Goal: Information Seeking & Learning: Compare options

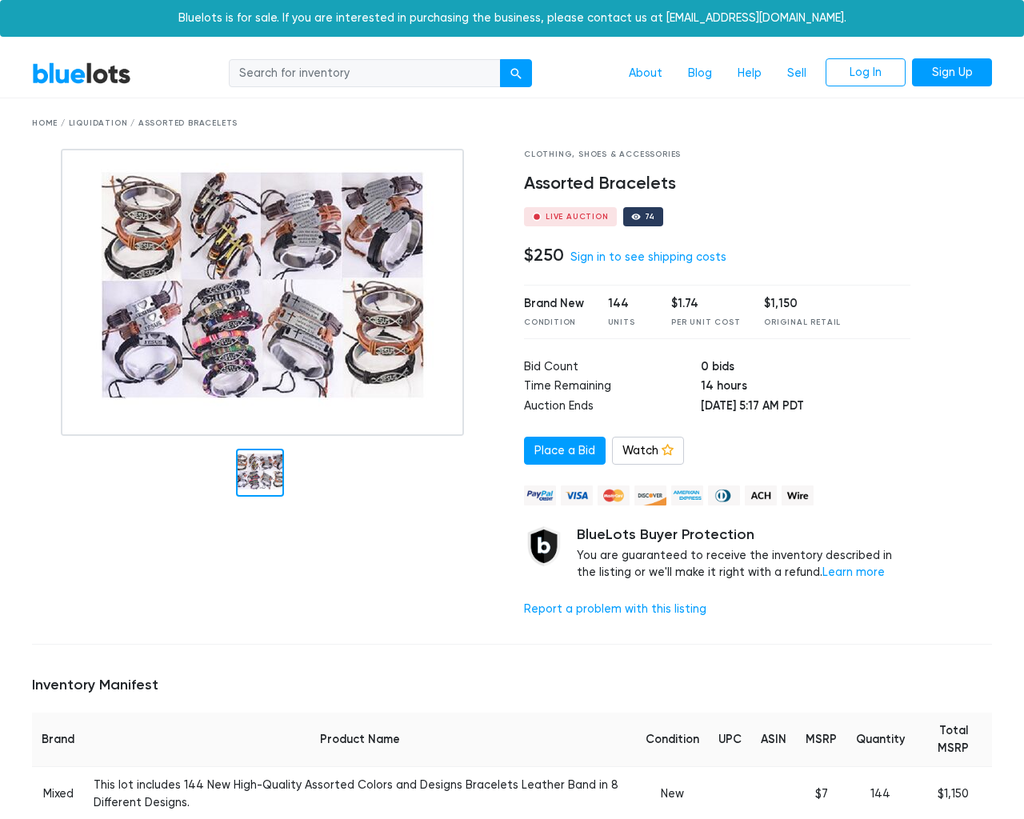
scroll to position [1048, 0]
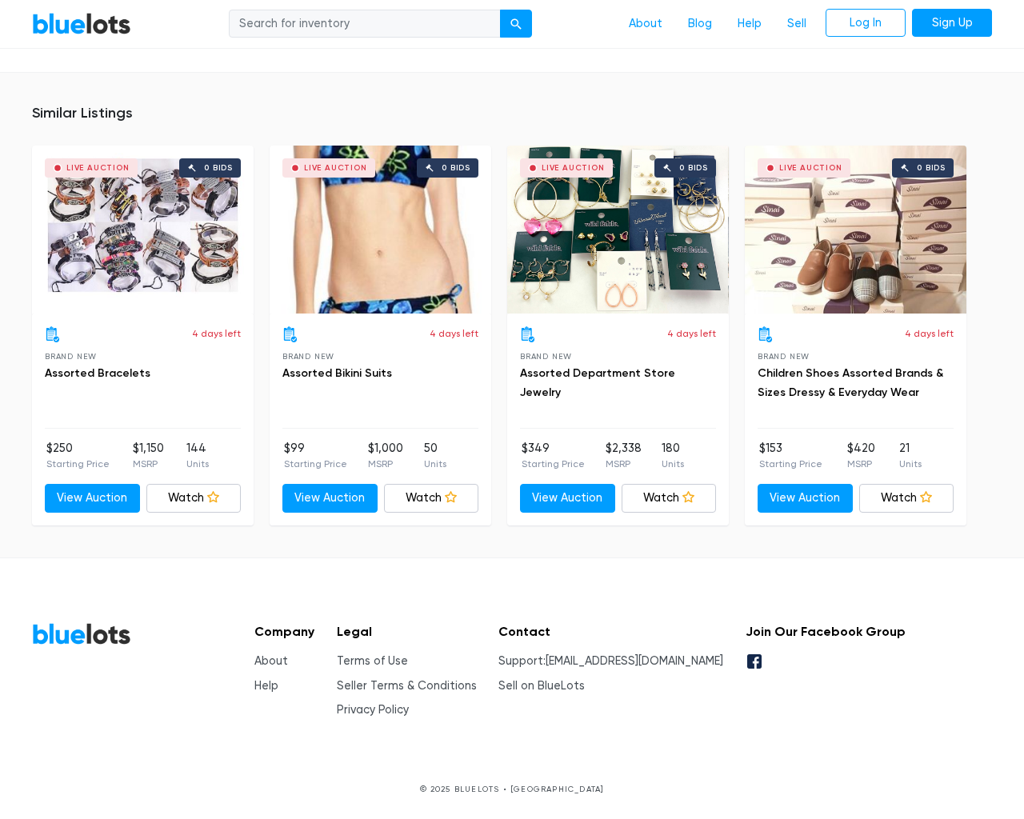
type input "the"
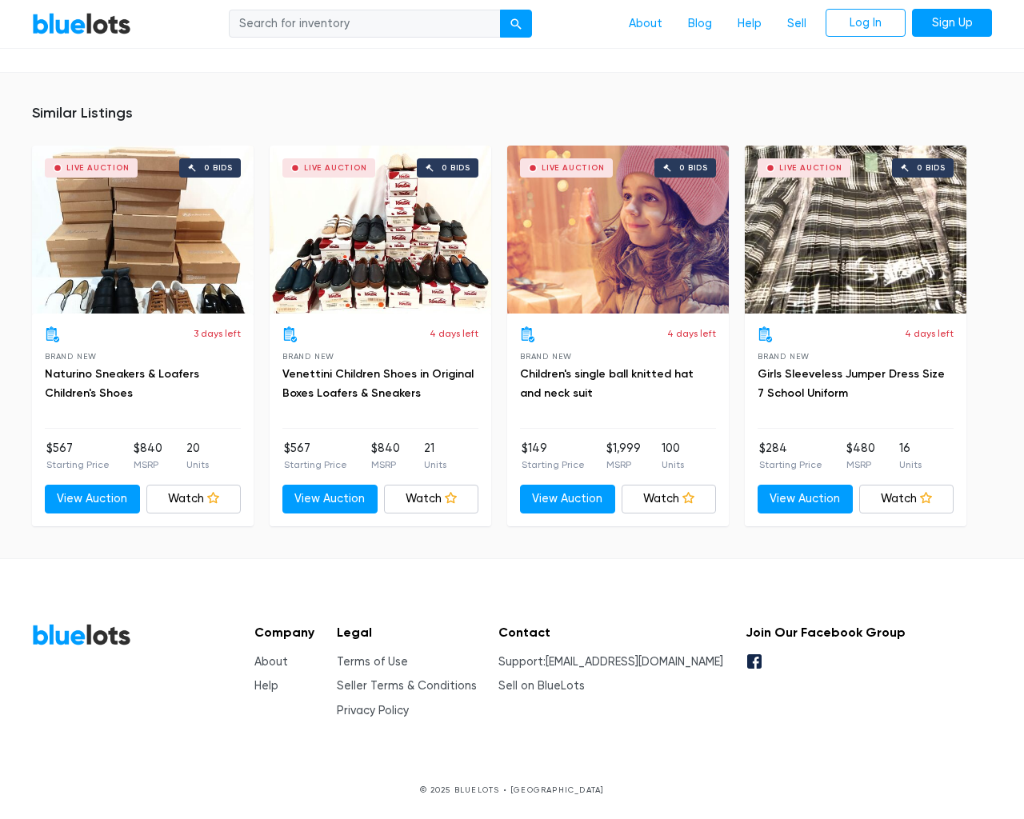
scroll to position [1498, 0]
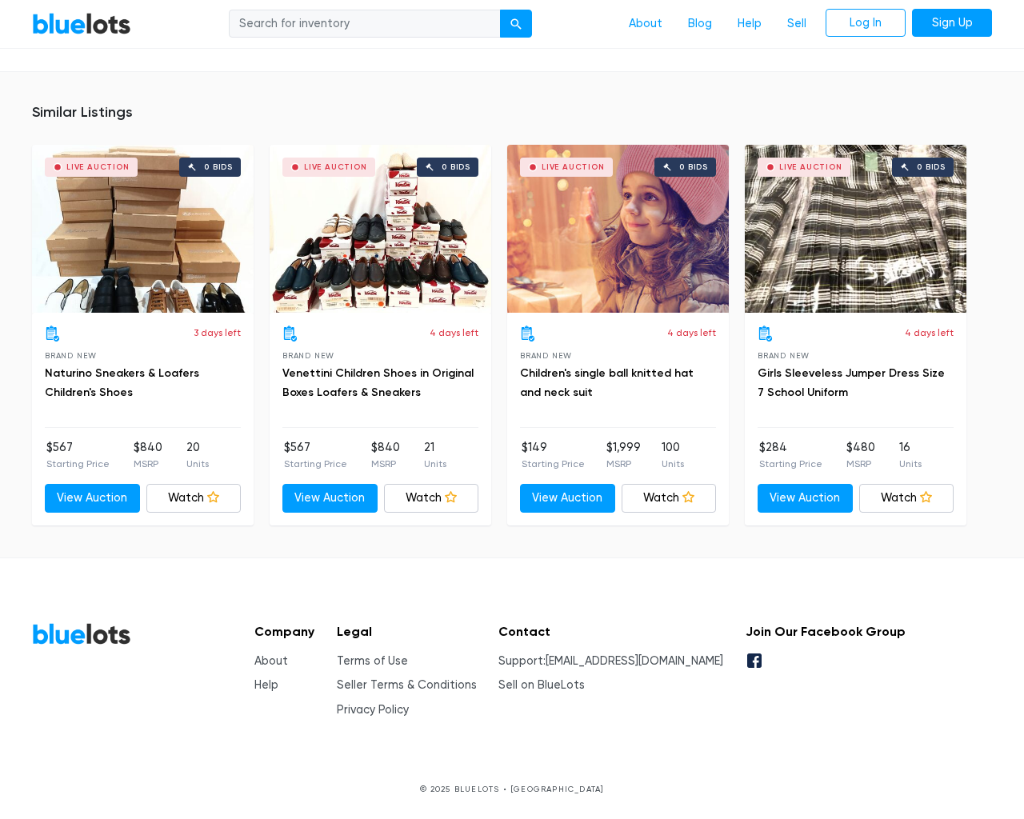
type input "the"
